Goal: Information Seeking & Learning: Learn about a topic

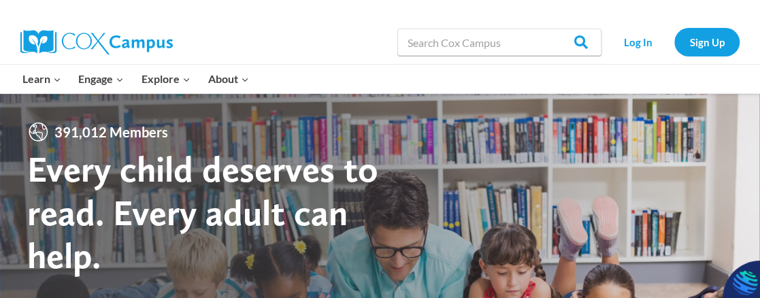
click at [641, 50] on link "Log In" at bounding box center [638, 42] width 59 height 28
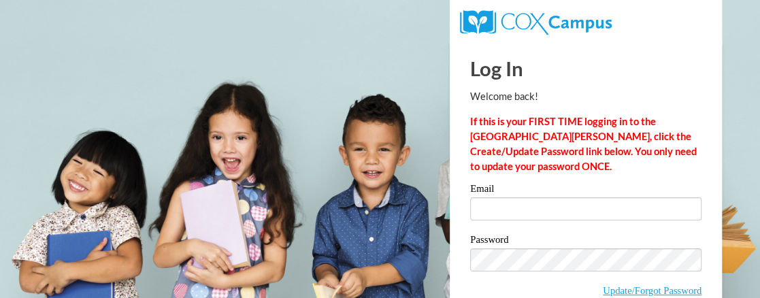
click at [548, 187] on label "Email" at bounding box center [585, 191] width 231 height 14
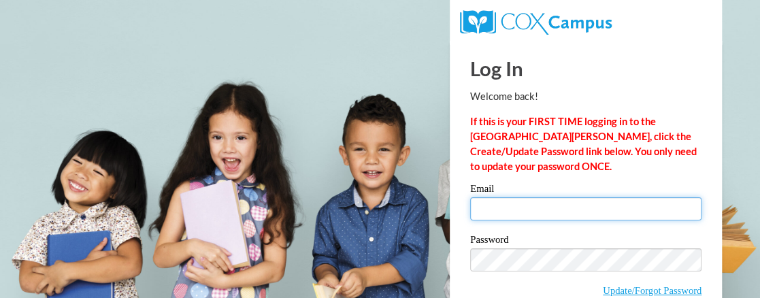
click at [548, 197] on input "Email" at bounding box center [585, 208] width 231 height 23
click at [540, 206] on input "Email" at bounding box center [585, 208] width 231 height 23
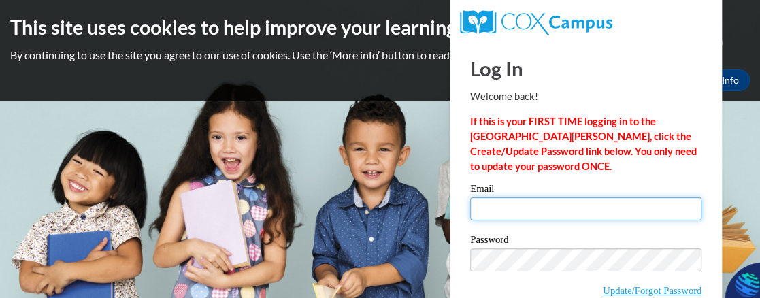
type input "[EMAIL_ADDRESS][DOMAIN_NAME]"
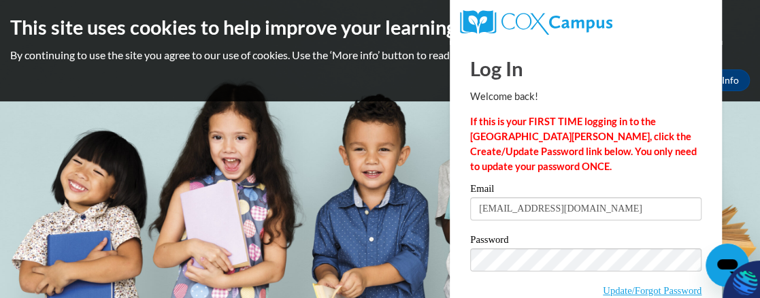
scroll to position [72, 0]
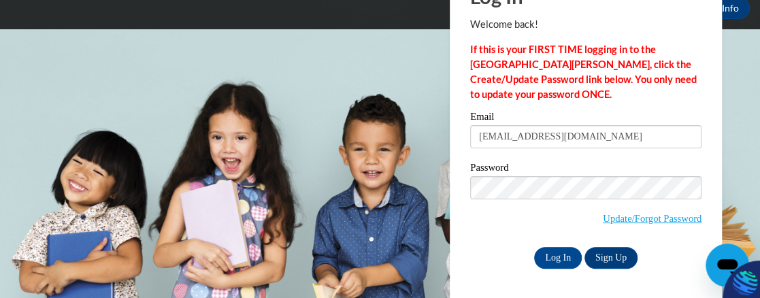
click at [566, 253] on input "Log In" at bounding box center [558, 258] width 48 height 22
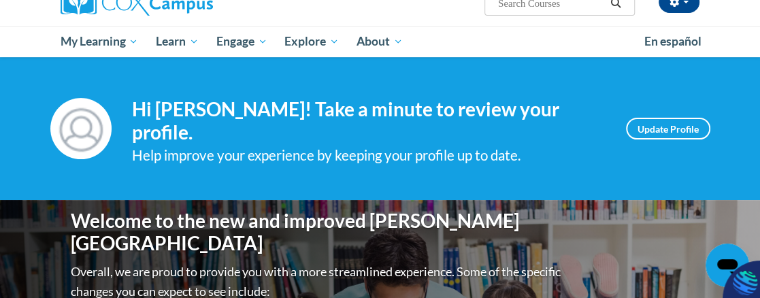
scroll to position [117, 0]
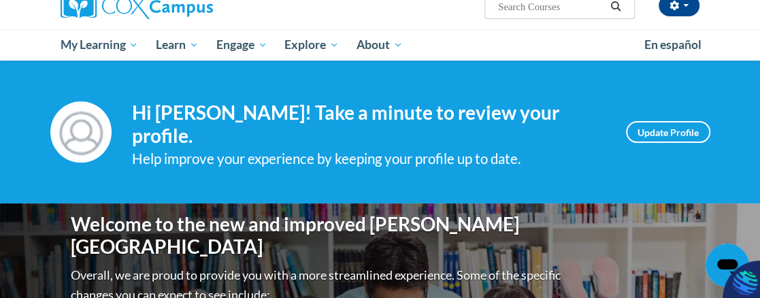
click at [665, 131] on link "Update Profile" at bounding box center [668, 132] width 84 height 22
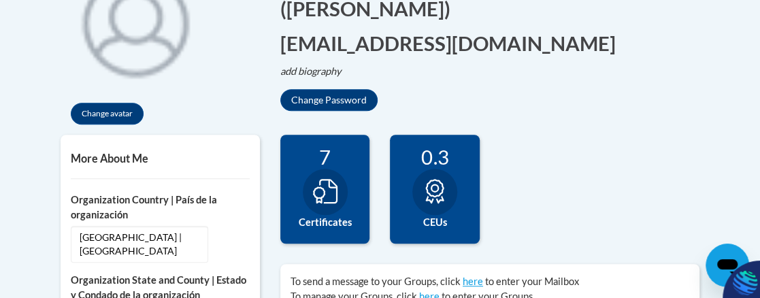
scroll to position [370, 0]
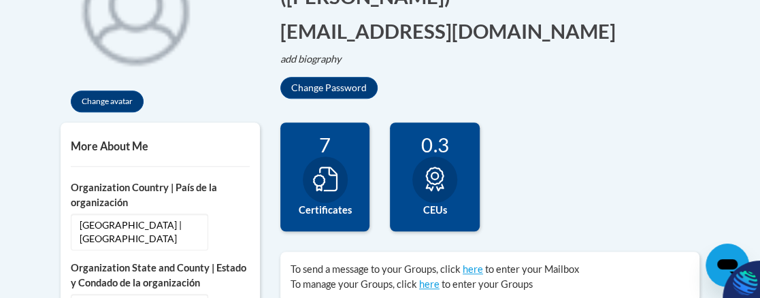
click at [334, 178] on icon at bounding box center [325, 179] width 25 height 25
click at [330, 195] on div at bounding box center [325, 180] width 45 height 46
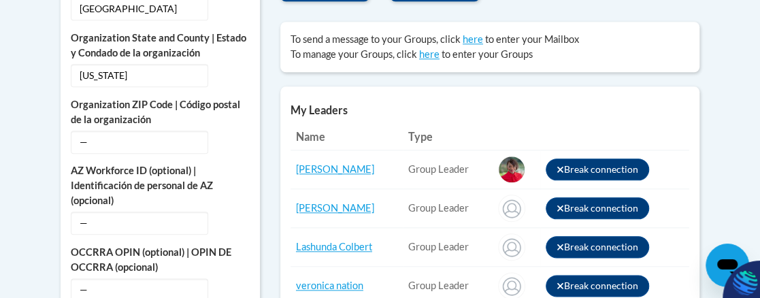
scroll to position [601, 0]
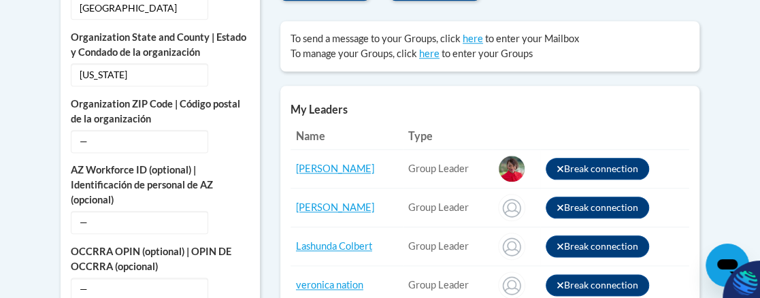
click at [652, 25] on div "To send a message to your Groups, click here to enter your Mailbox To manage yo…" at bounding box center [490, 46] width 420 height 50
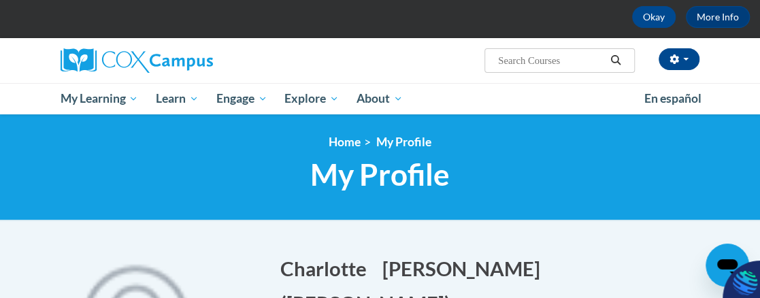
scroll to position [61, 0]
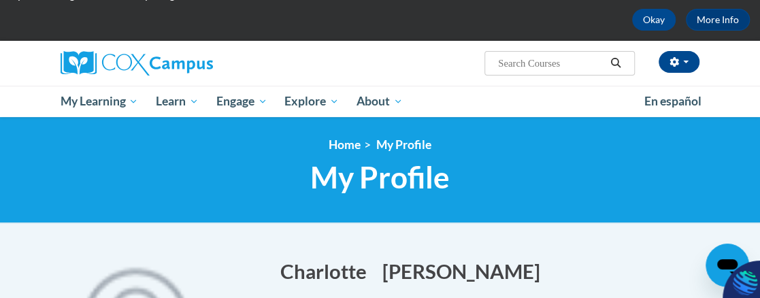
click at [91, 102] on span "My Learning" at bounding box center [99, 101] width 78 height 16
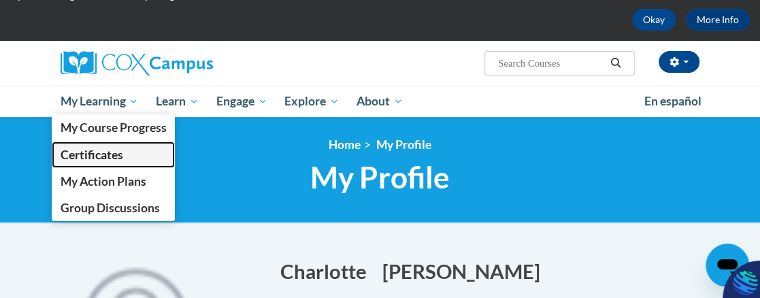
click at [82, 161] on span "Certificates" at bounding box center [91, 155] width 63 height 14
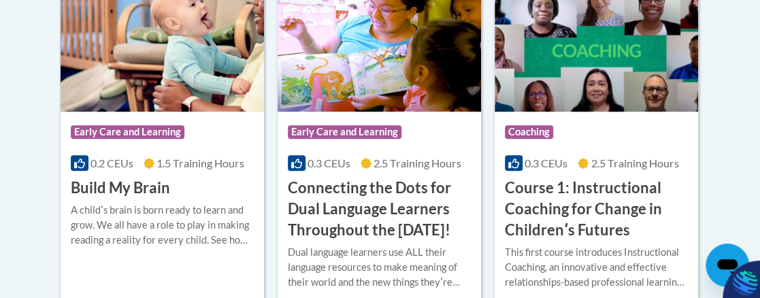
scroll to position [472, 0]
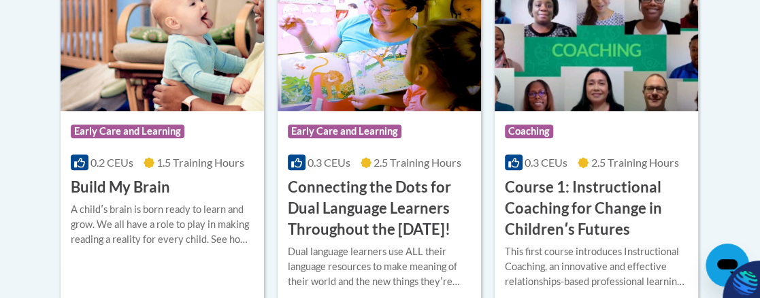
click at [22, 105] on body "This site uses cookies to help improve your learning experience. By continuing …" at bounding box center [380, 256] width 760 height 1456
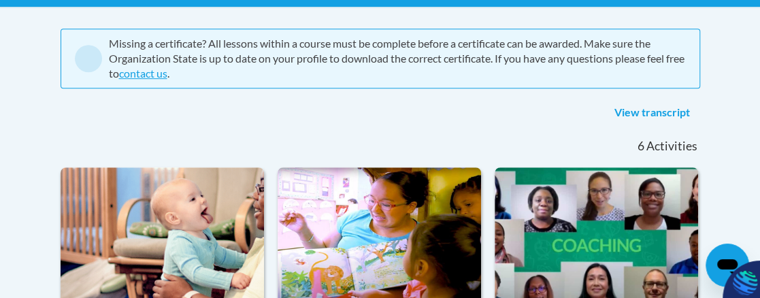
scroll to position [274, 0]
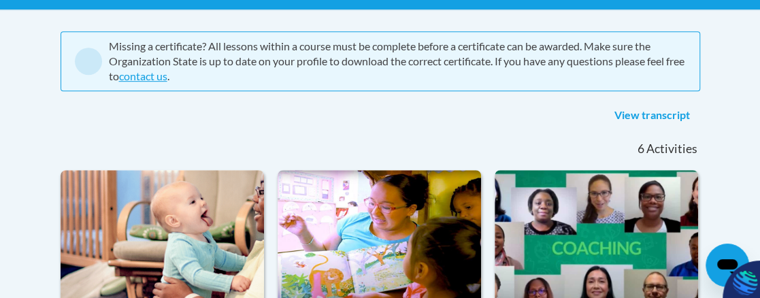
click at [637, 112] on link "View transcript" at bounding box center [653, 116] width 96 height 22
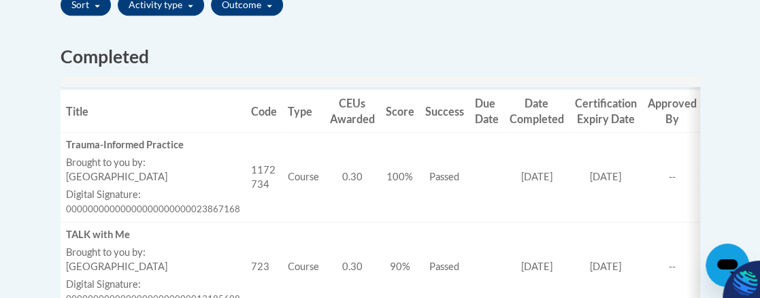
scroll to position [532, 0]
click at [436, 218] on td "Success Passed" at bounding box center [445, 178] width 50 height 90
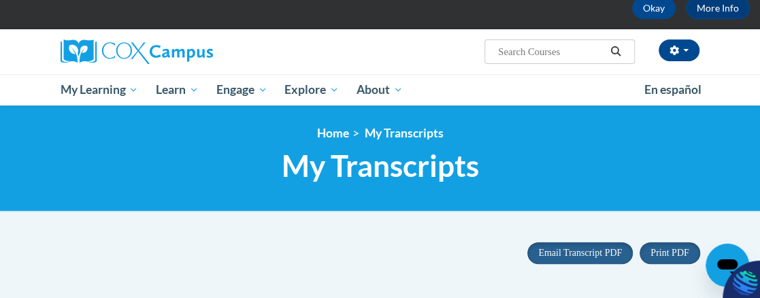
scroll to position [0, 0]
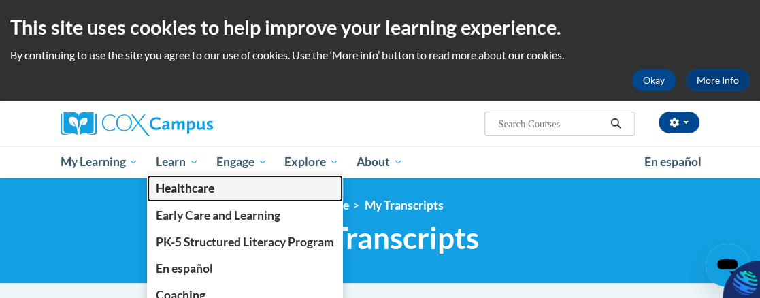
click at [178, 177] on link "Healthcare" at bounding box center [245, 188] width 196 height 27
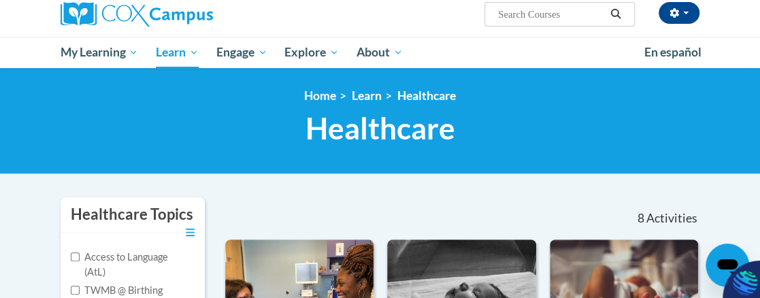
scroll to position [94, 0]
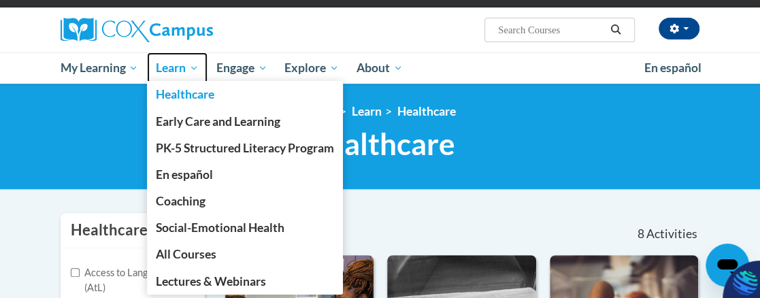
click at [176, 72] on span "Learn" at bounding box center [177, 68] width 43 height 16
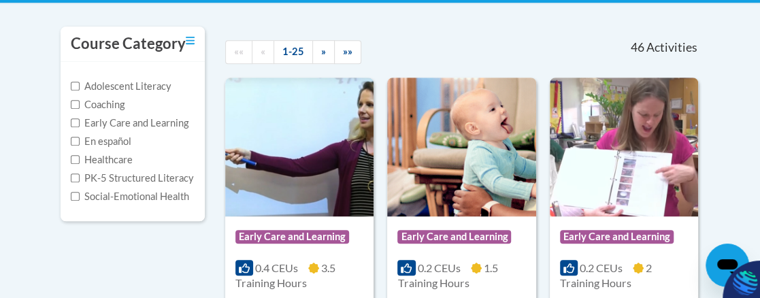
scroll to position [280, 0]
click at [80, 123] on label "Early Care and Learning" at bounding box center [130, 123] width 118 height 15
click at [80, 123] on input "Early Care and Learning" at bounding box center [75, 122] width 9 height 9
checkbox input "true"
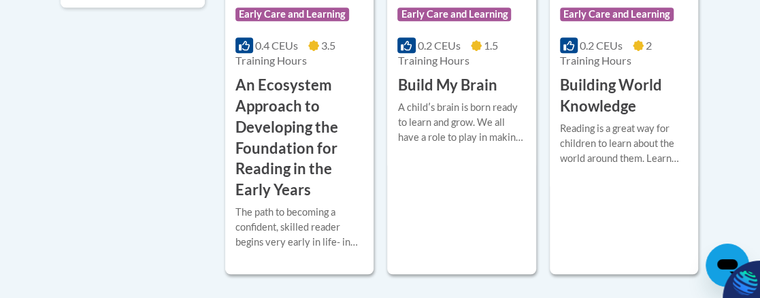
scroll to position [493, 0]
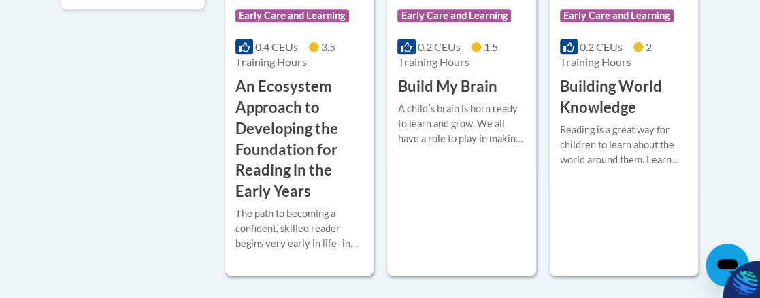
click at [315, 6] on div "Course Category: Early Care and Learning" at bounding box center [300, 17] width 128 height 31
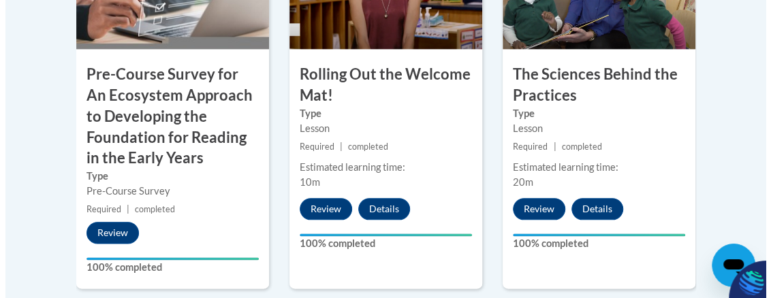
scroll to position [635, 0]
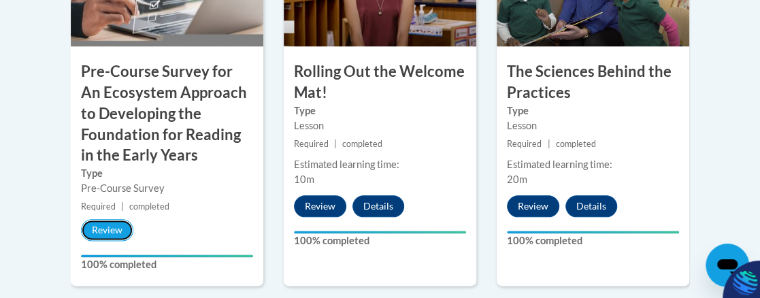
click at [123, 226] on button "Review" at bounding box center [107, 230] width 52 height 22
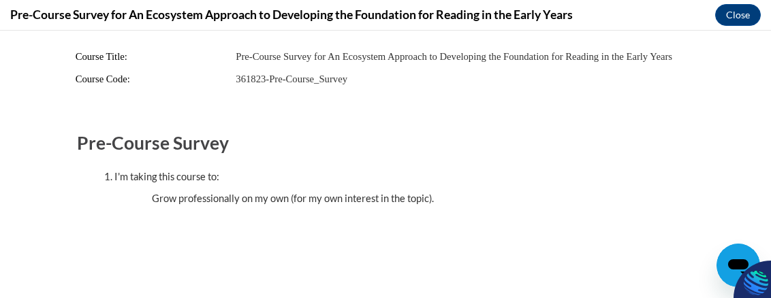
scroll to position [0, 0]
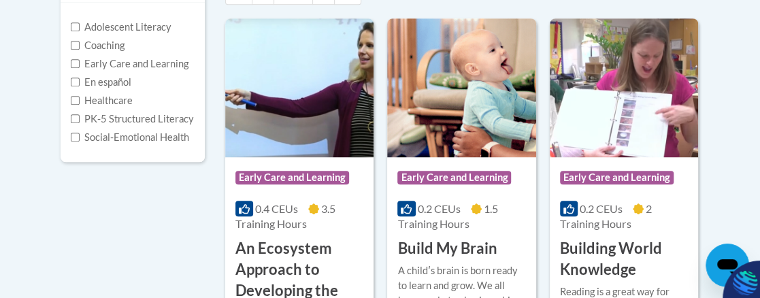
scroll to position [344, 0]
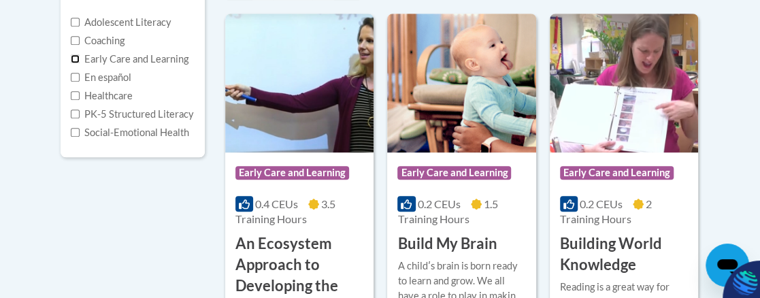
click at [76, 54] on input "Early Care and Learning" at bounding box center [75, 58] width 9 height 9
checkbox input "true"
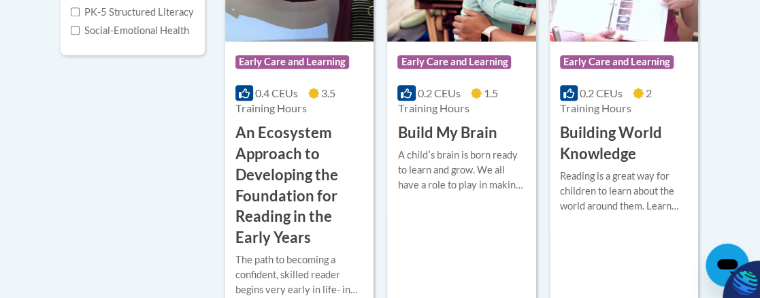
scroll to position [389, 0]
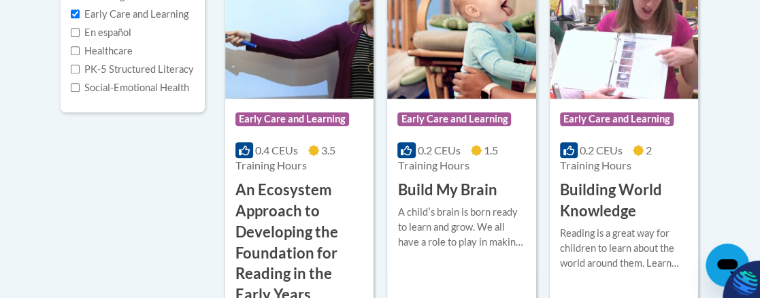
click at [306, 115] on span "Early Care and Learning" at bounding box center [293, 119] width 114 height 14
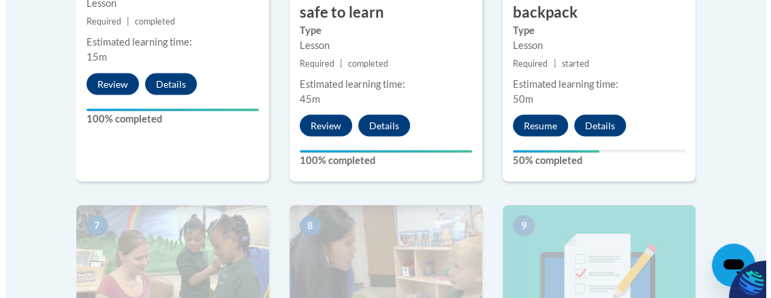
scroll to position [1134, 0]
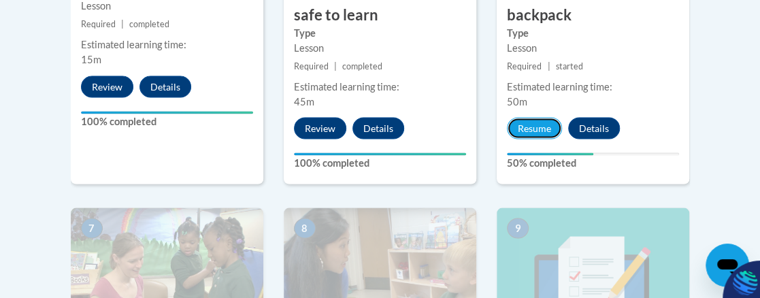
click at [530, 121] on button "Resume" at bounding box center [534, 128] width 55 height 22
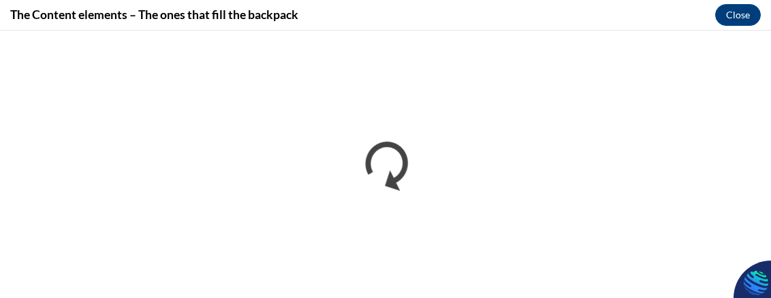
scroll to position [0, 0]
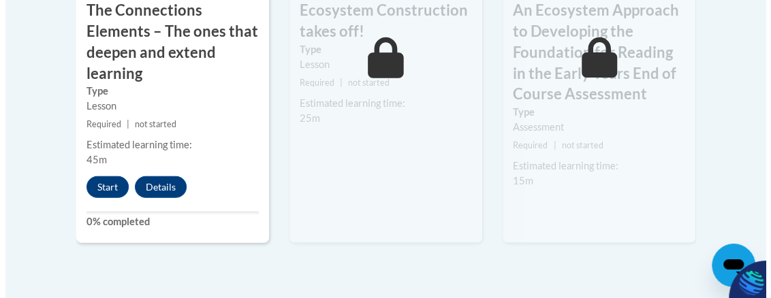
scroll to position [1498, 0]
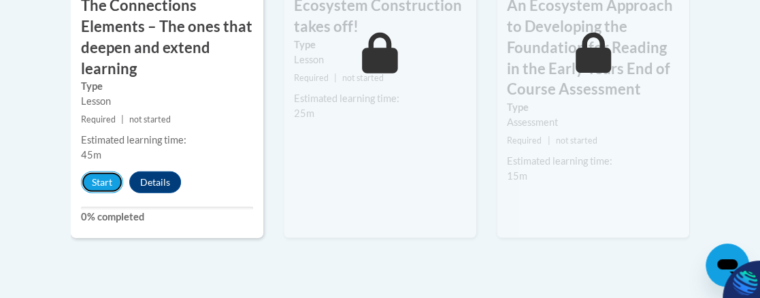
click at [89, 179] on button "Start" at bounding box center [102, 183] width 42 height 22
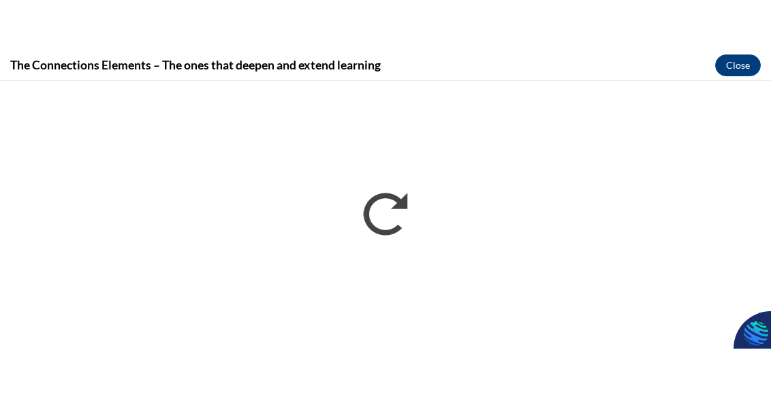
scroll to position [0, 0]
